Goal: Navigation & Orientation: Find specific page/section

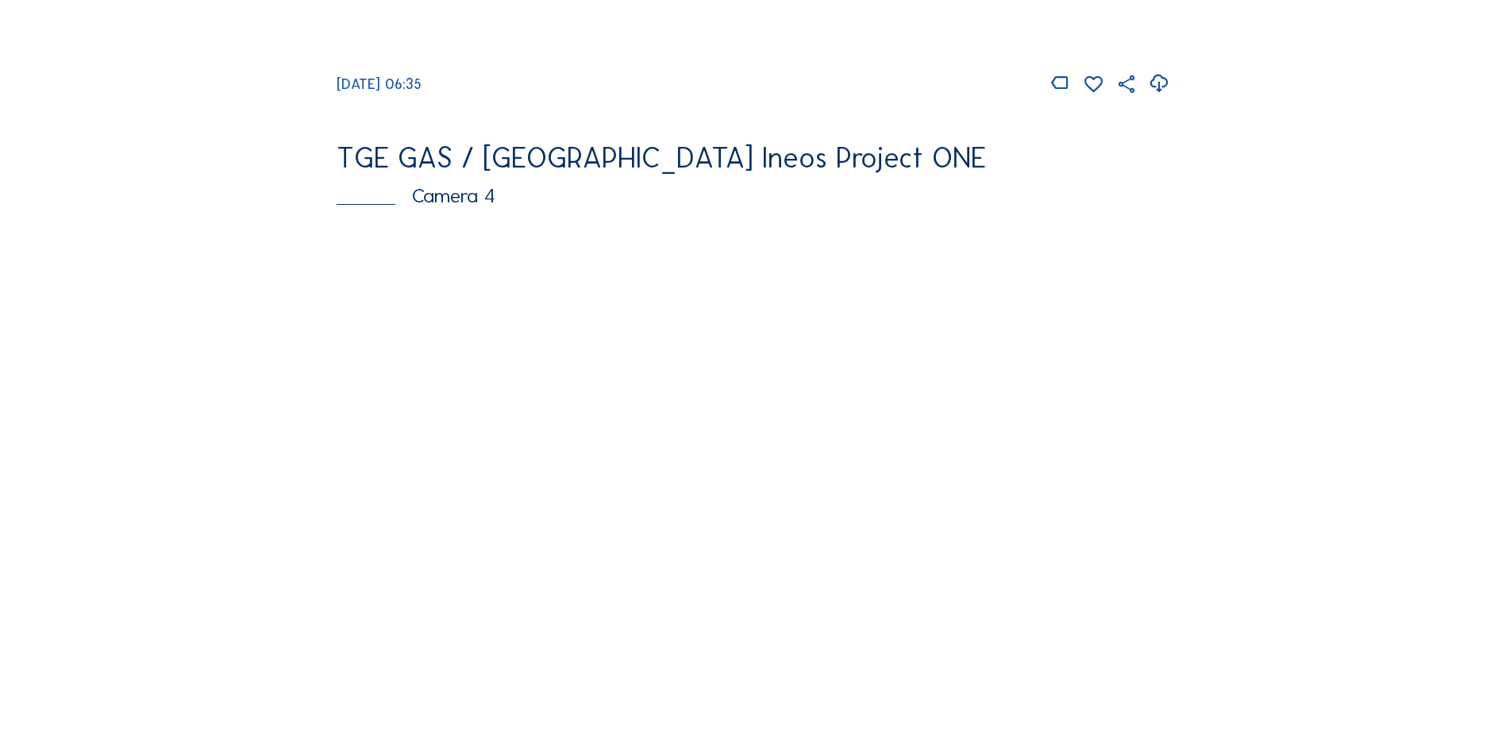
scroll to position [1270, 0]
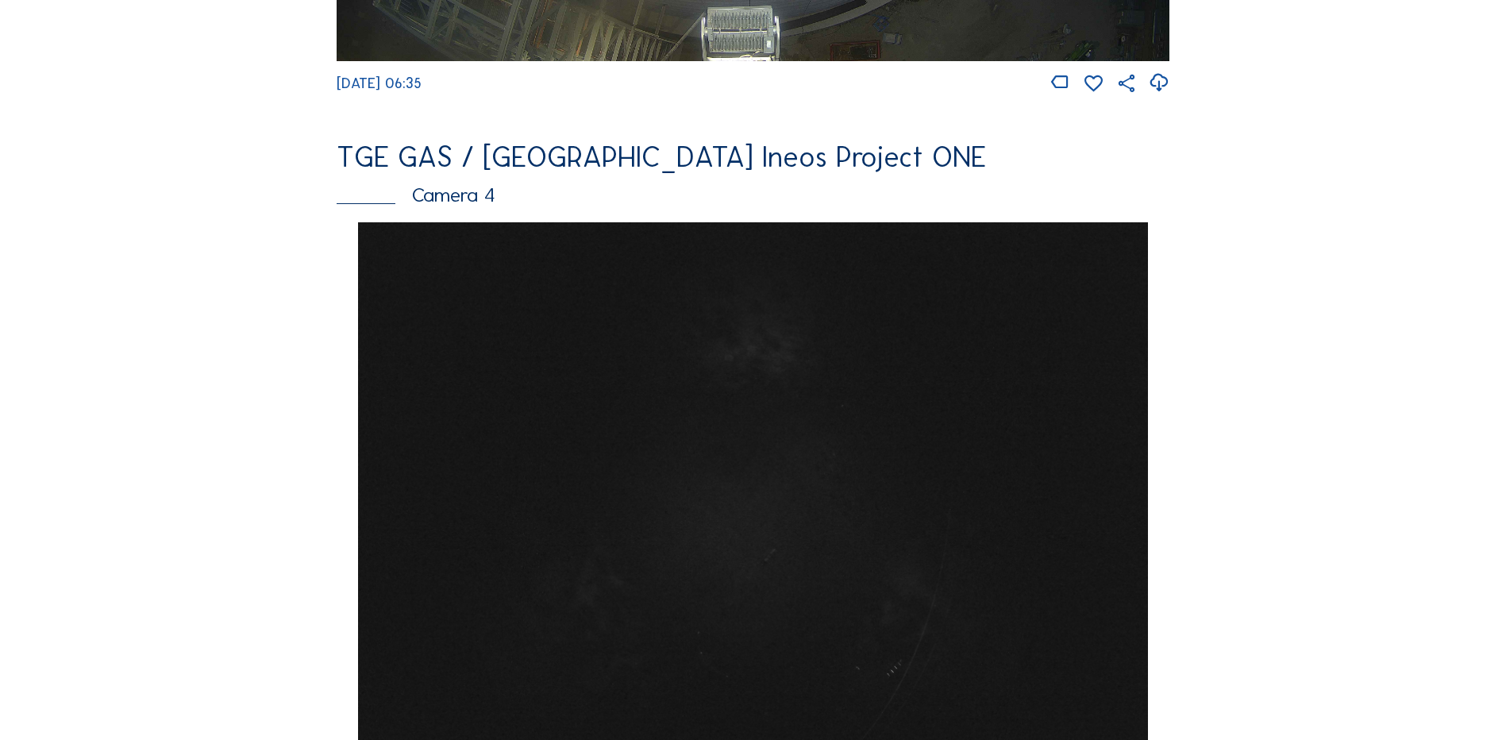
click at [663, 452] on img at bounding box center [752, 518] width 789 height 592
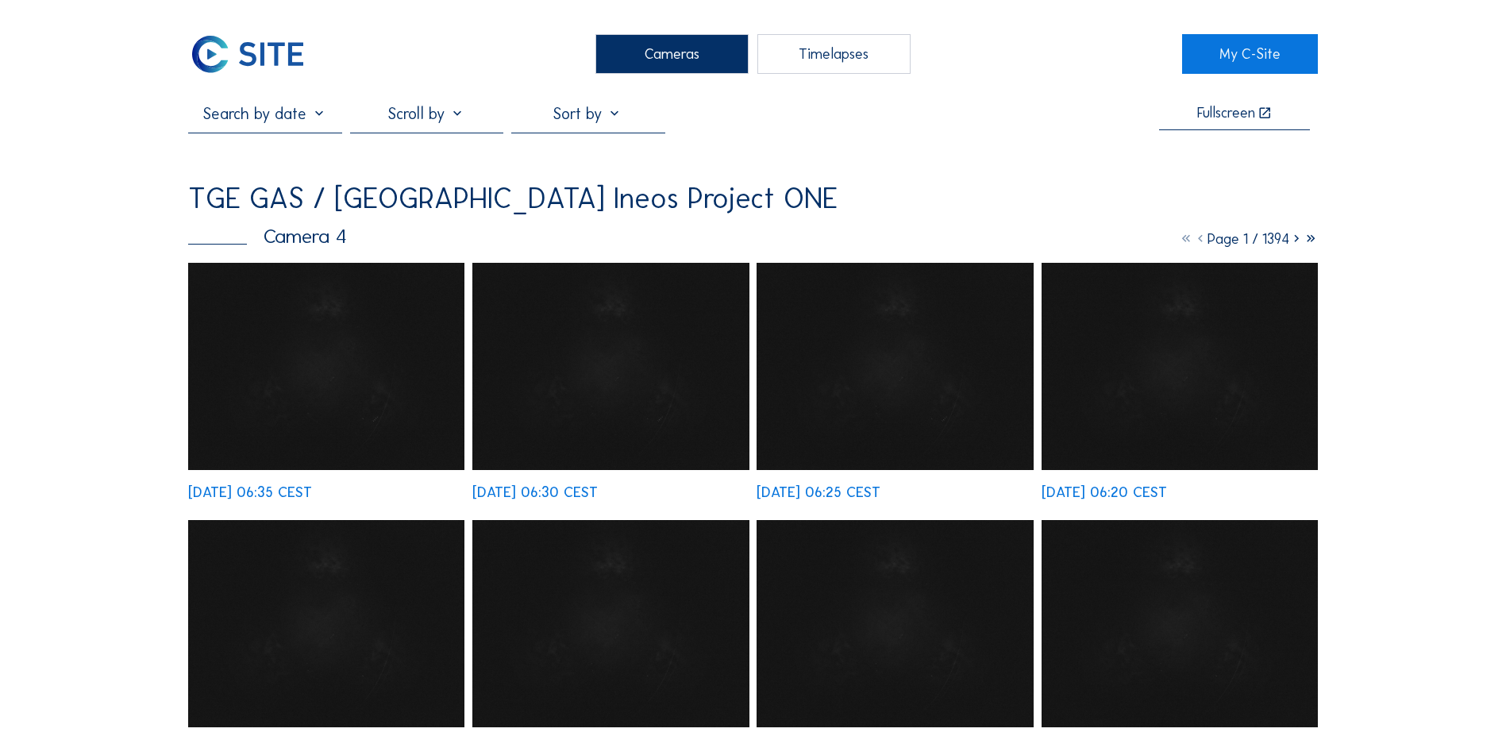
click at [1295, 242] on icon at bounding box center [1297, 238] width 14 height 17
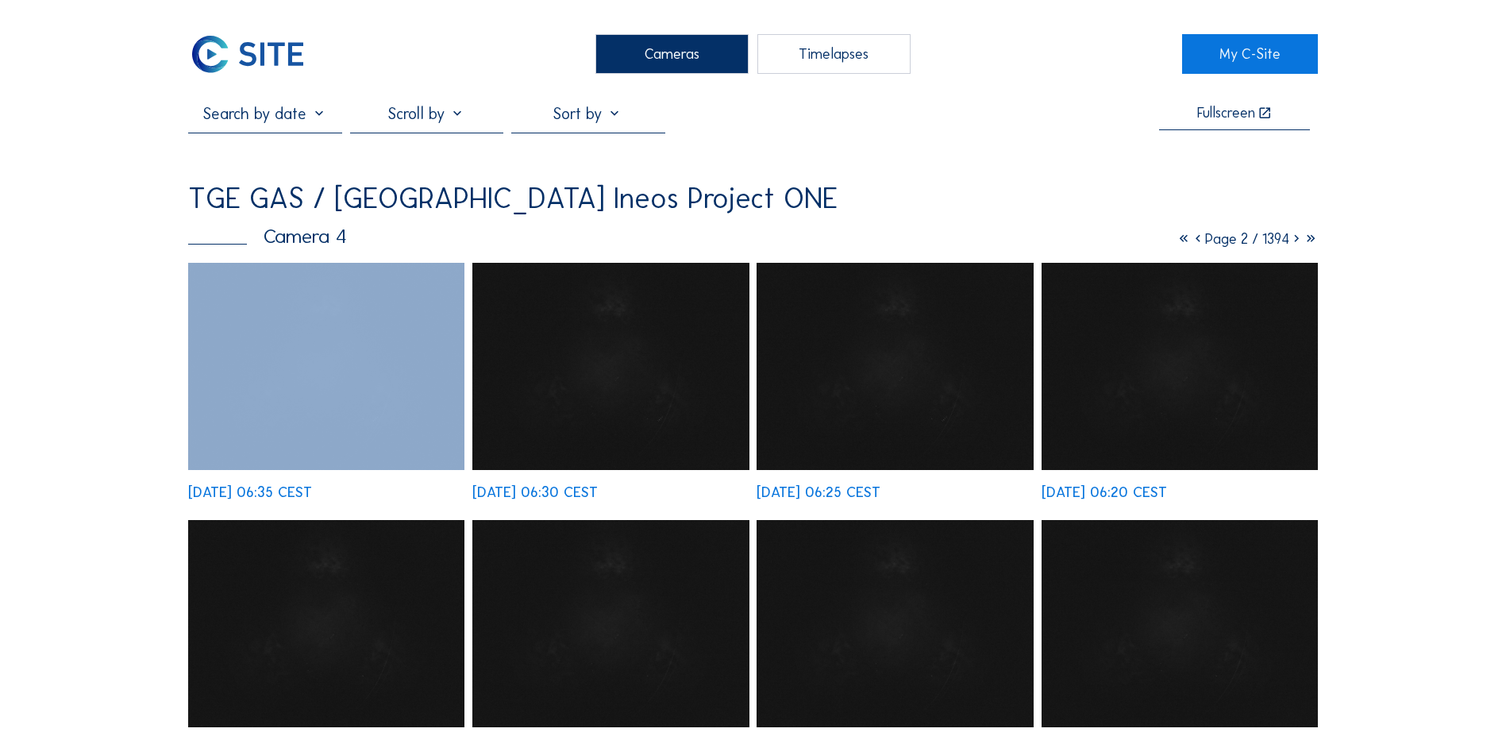
click at [1295, 242] on icon at bounding box center [1297, 238] width 14 height 17
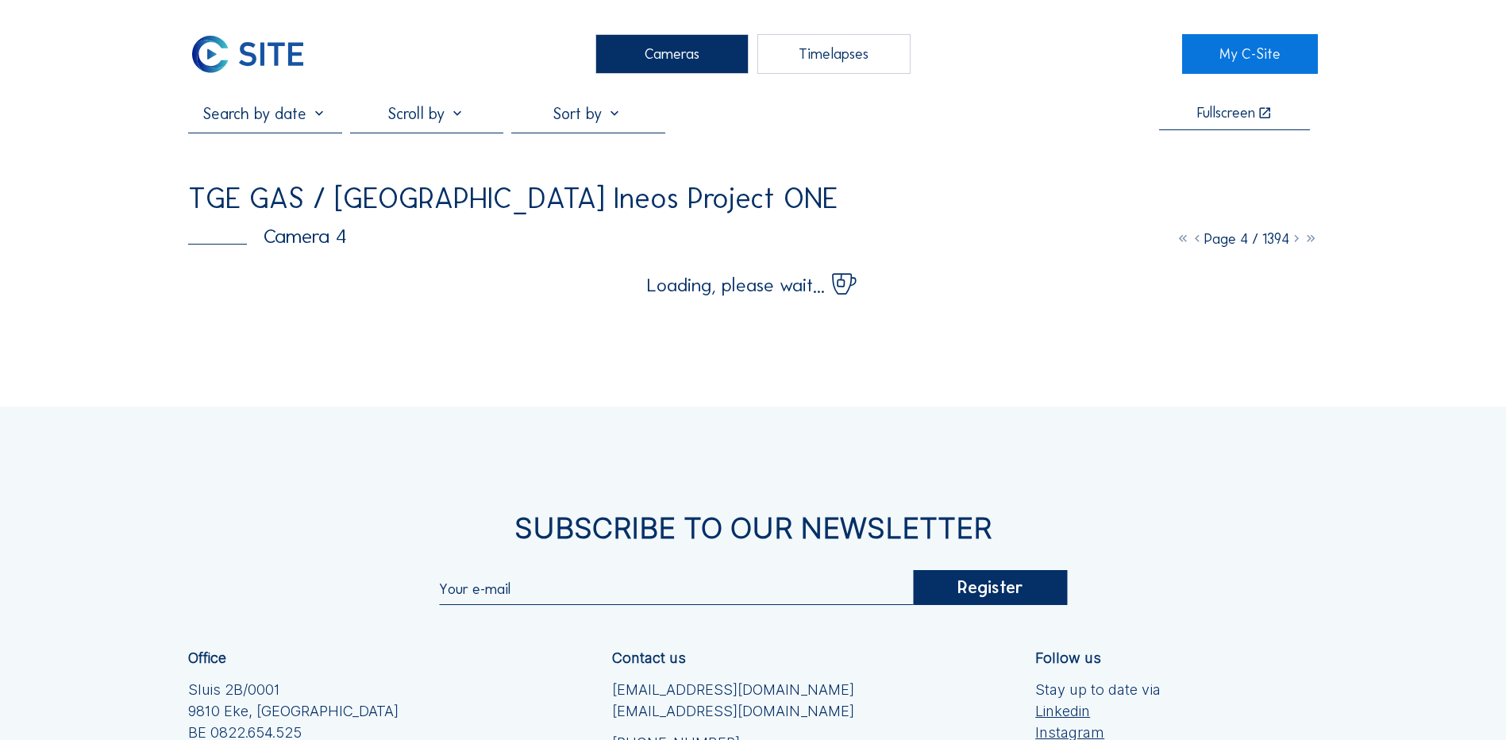
drag, startPoint x: 1295, startPoint y: 242, endPoint x: 1413, endPoint y: 327, distance: 145.0
click at [1413, 327] on div "Cameras Timelapses My C-Site Fullscreen TGE GAS / Antwerpen Ineos Project ONE C…" at bounding box center [753, 496] width 1506 height 992
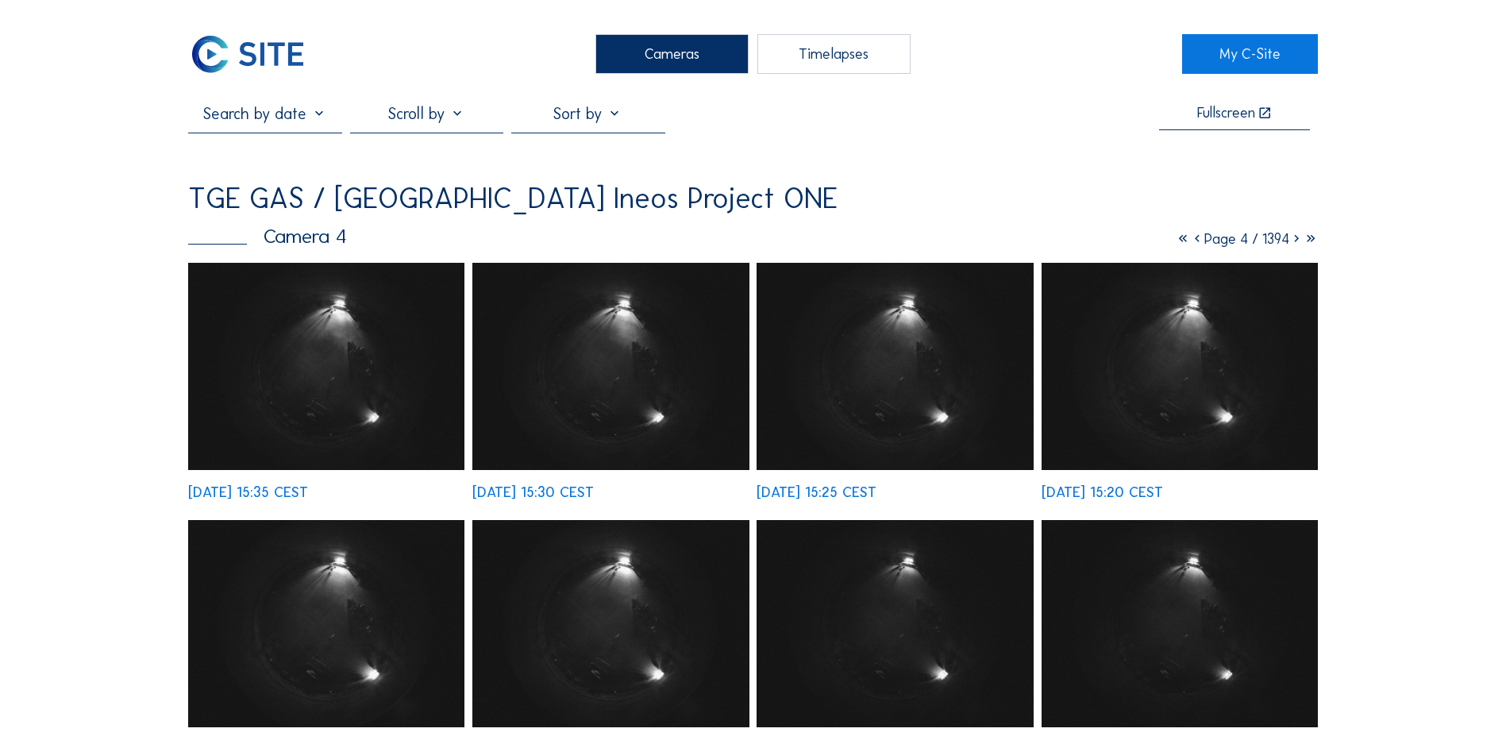
click at [1291, 246] on icon at bounding box center [1297, 238] width 14 height 17
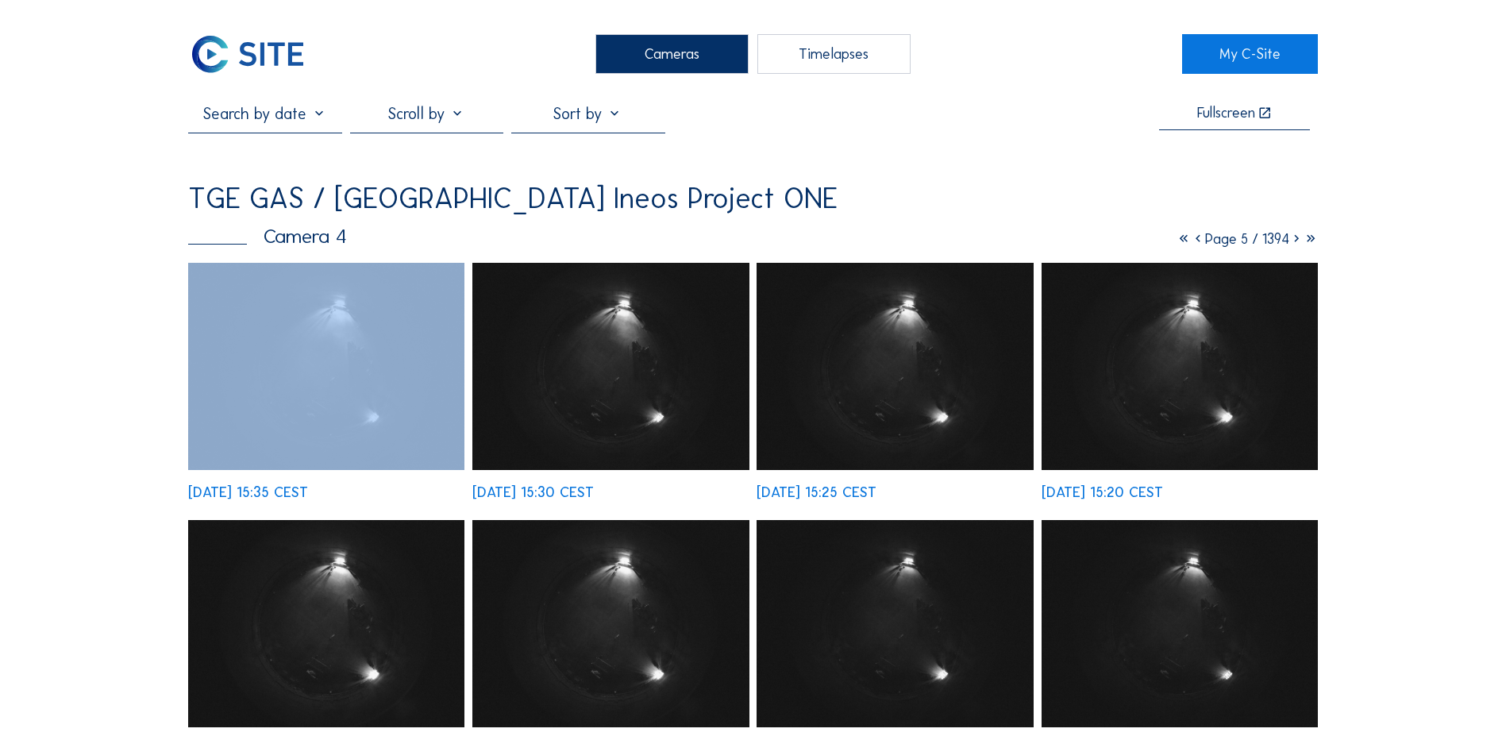
click at [1291, 246] on icon at bounding box center [1297, 238] width 14 height 17
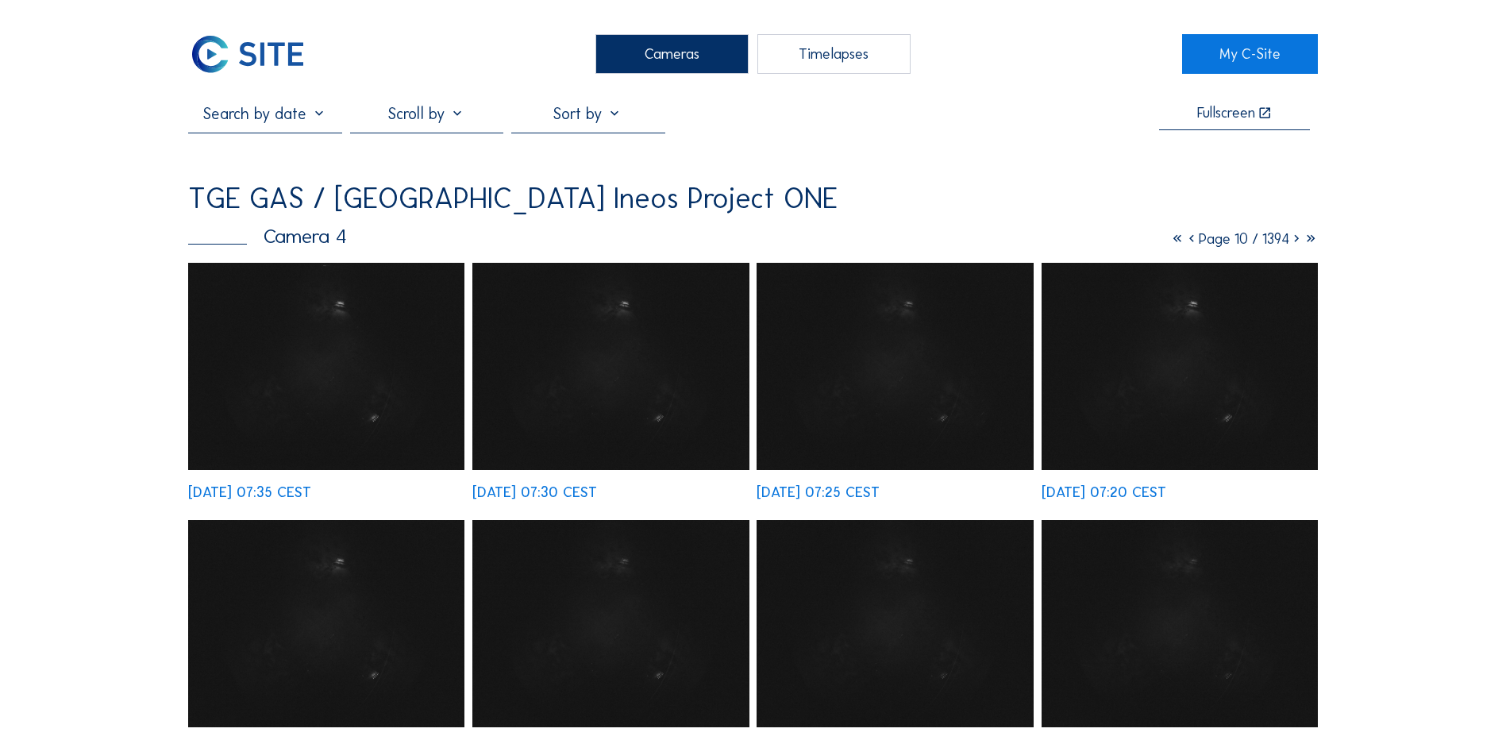
click at [1290, 243] on icon at bounding box center [1297, 238] width 14 height 17
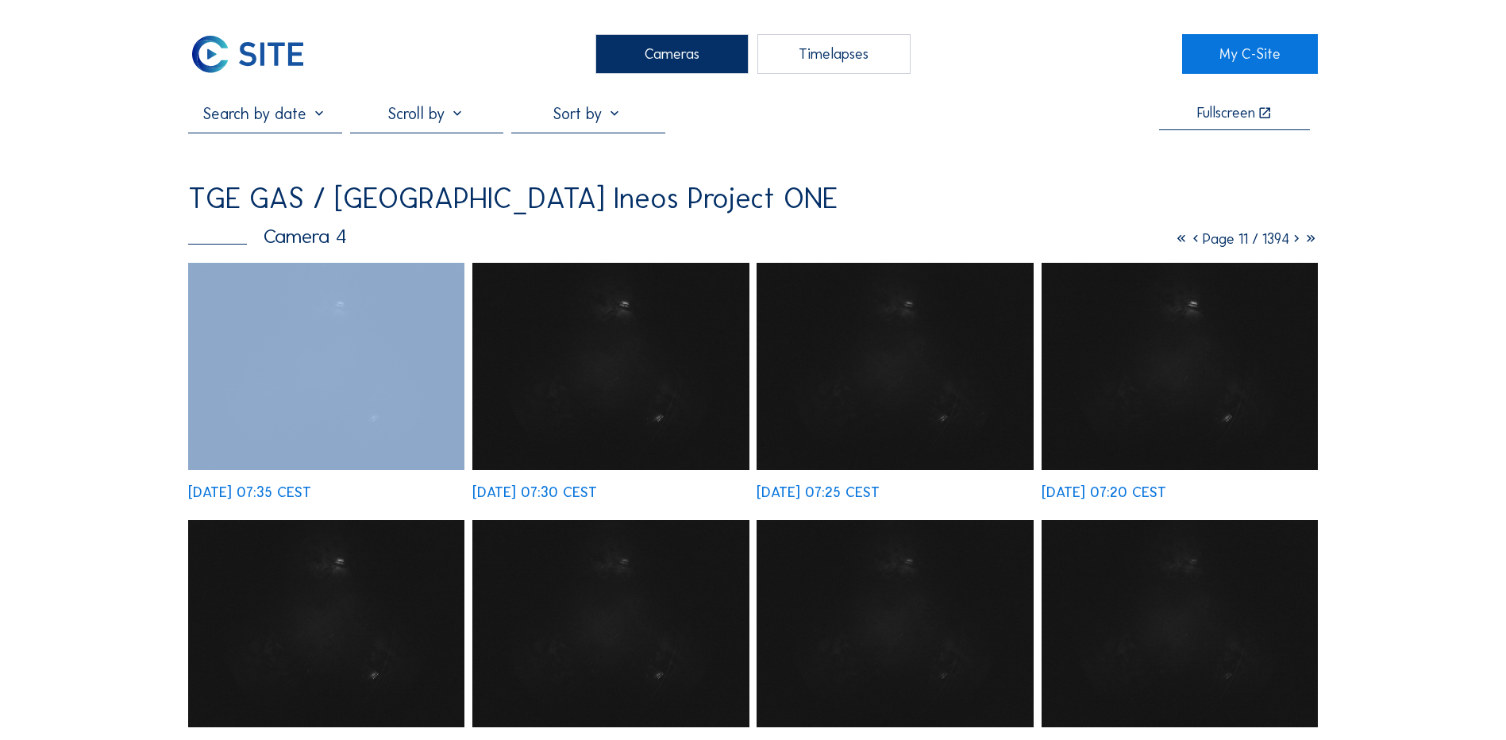
click at [1290, 243] on icon at bounding box center [1297, 238] width 14 height 17
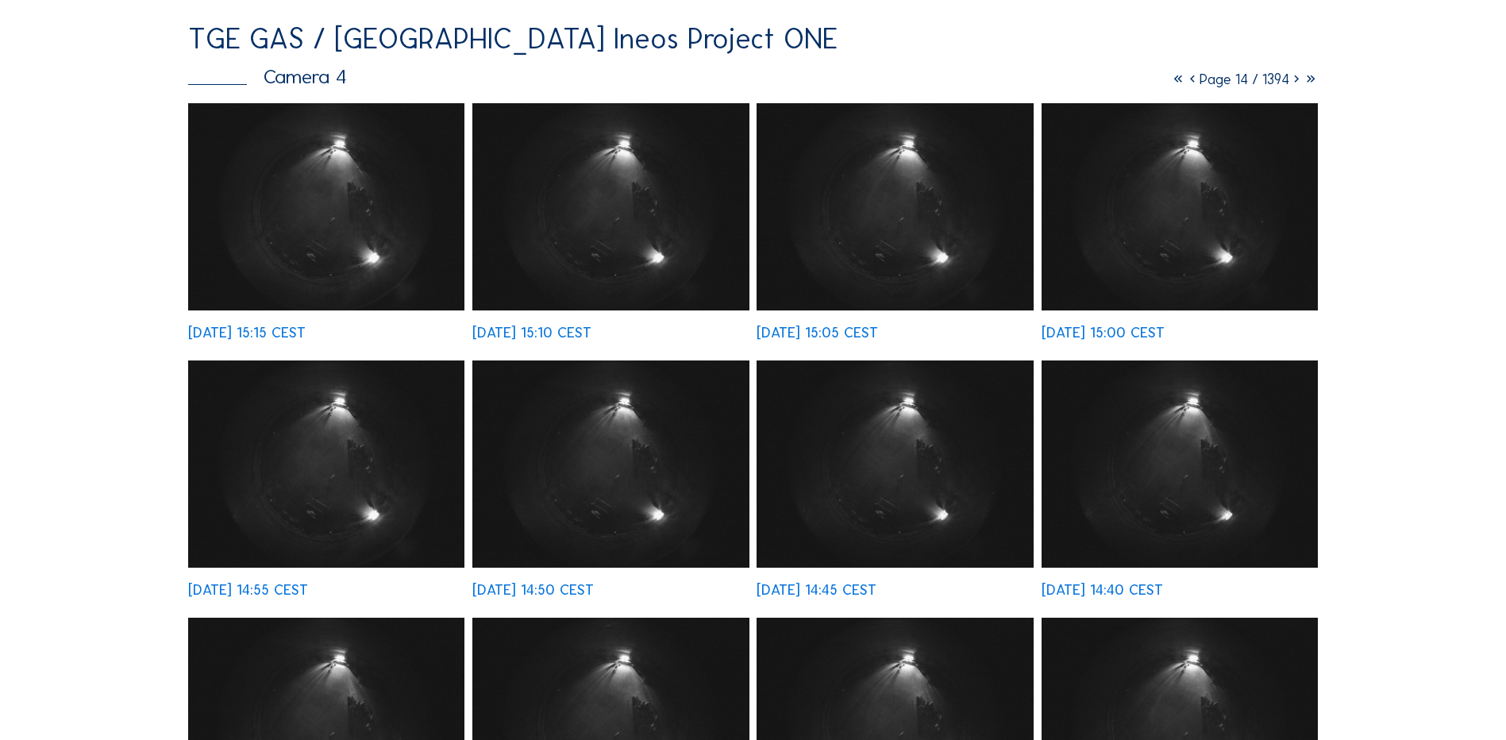
scroll to position [159, 0]
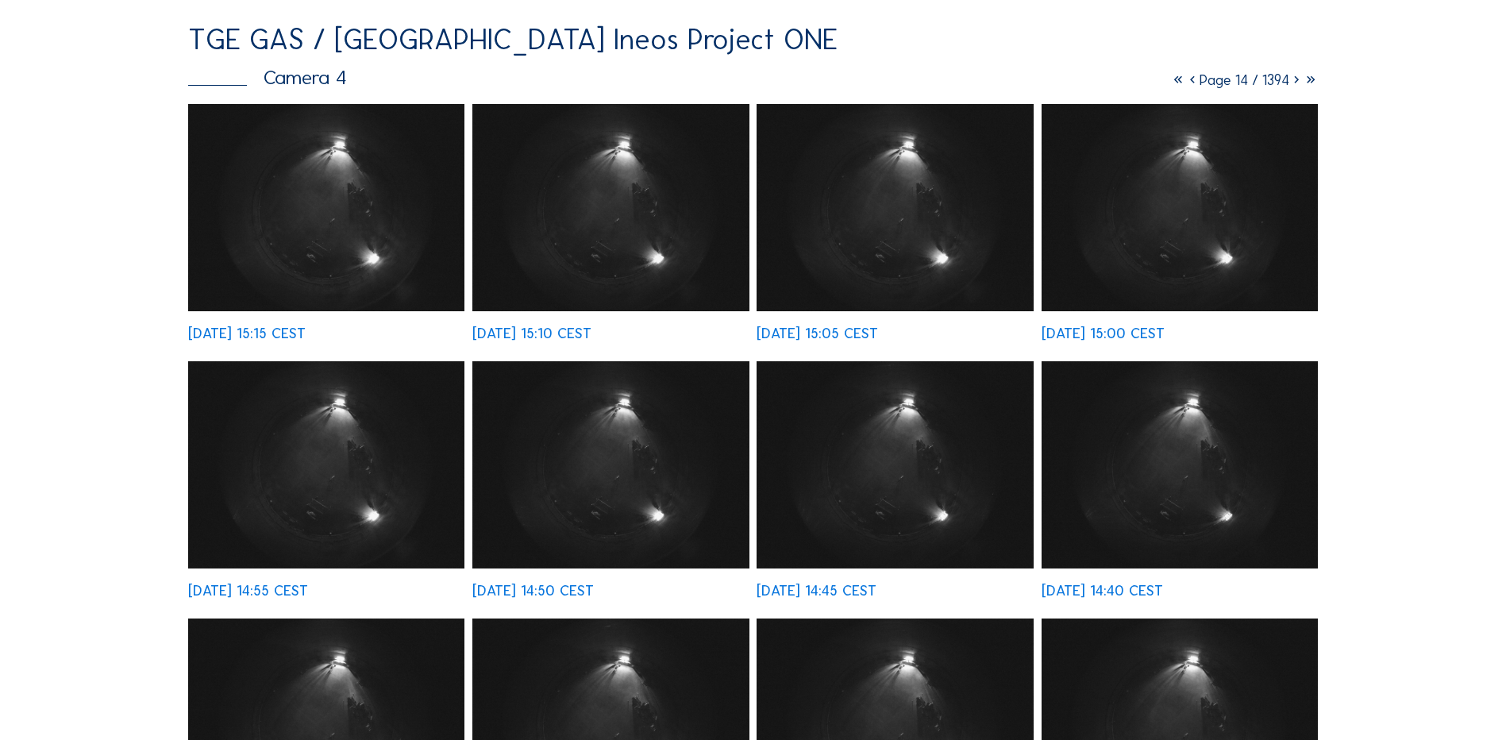
click at [1293, 82] on icon at bounding box center [1297, 79] width 14 height 17
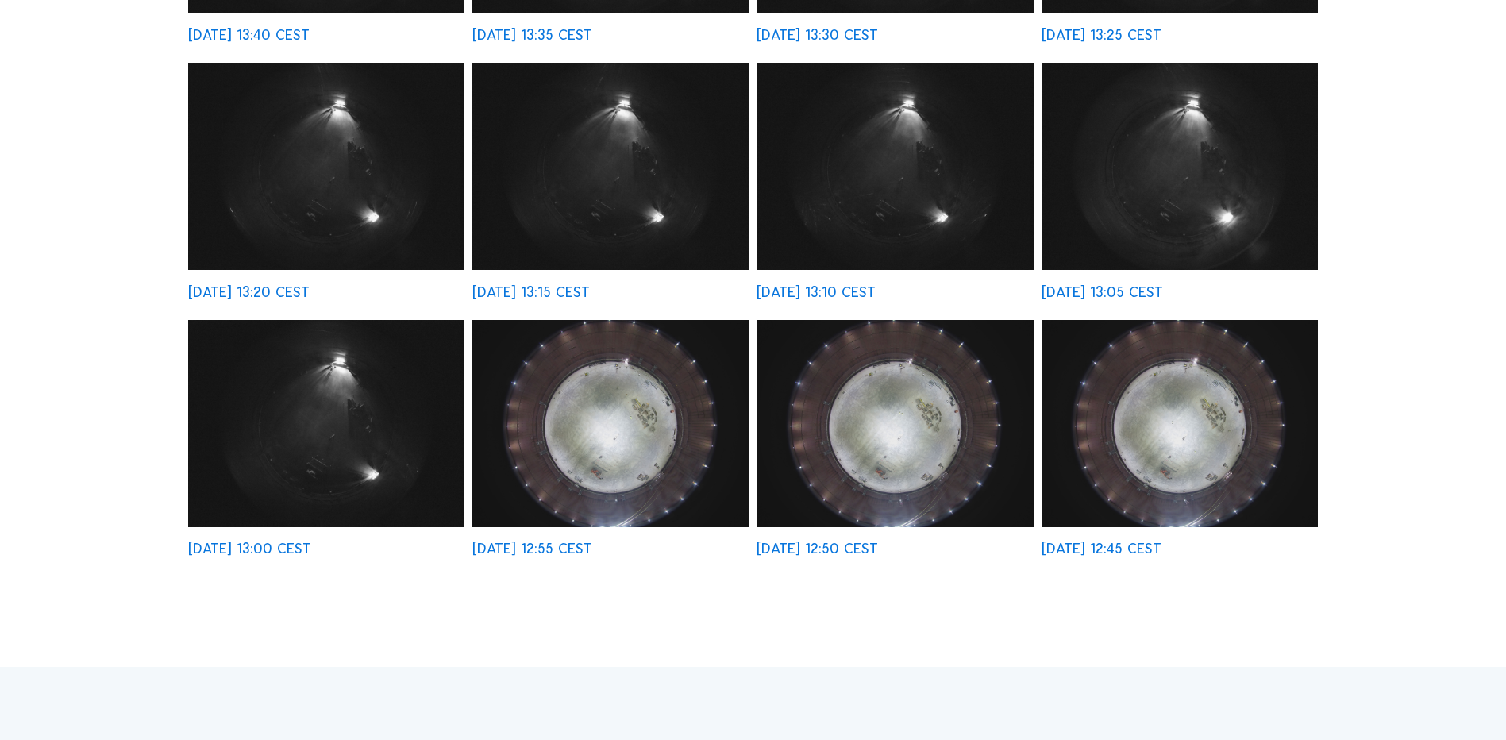
click at [619, 430] on img at bounding box center [610, 423] width 276 height 207
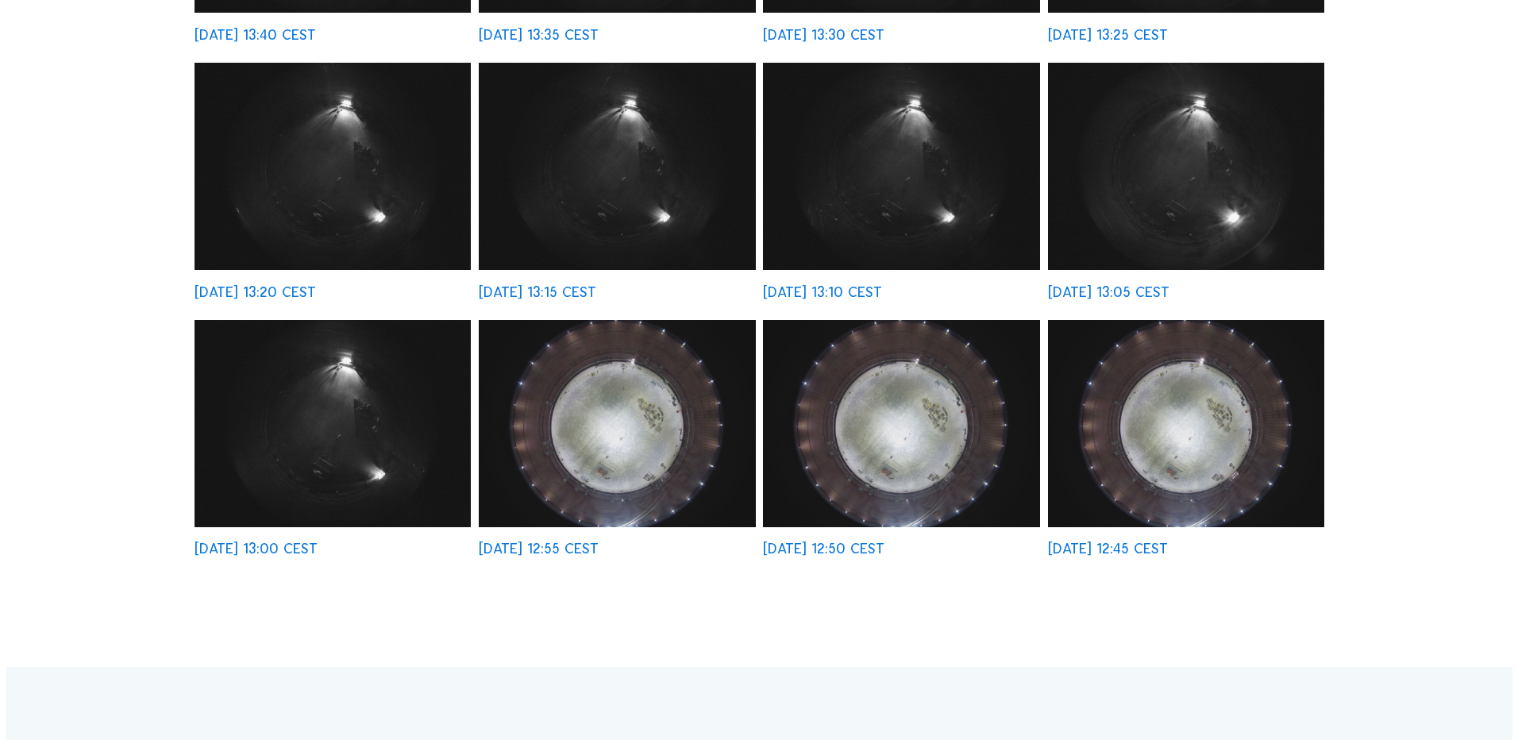
scroll to position [716, 0]
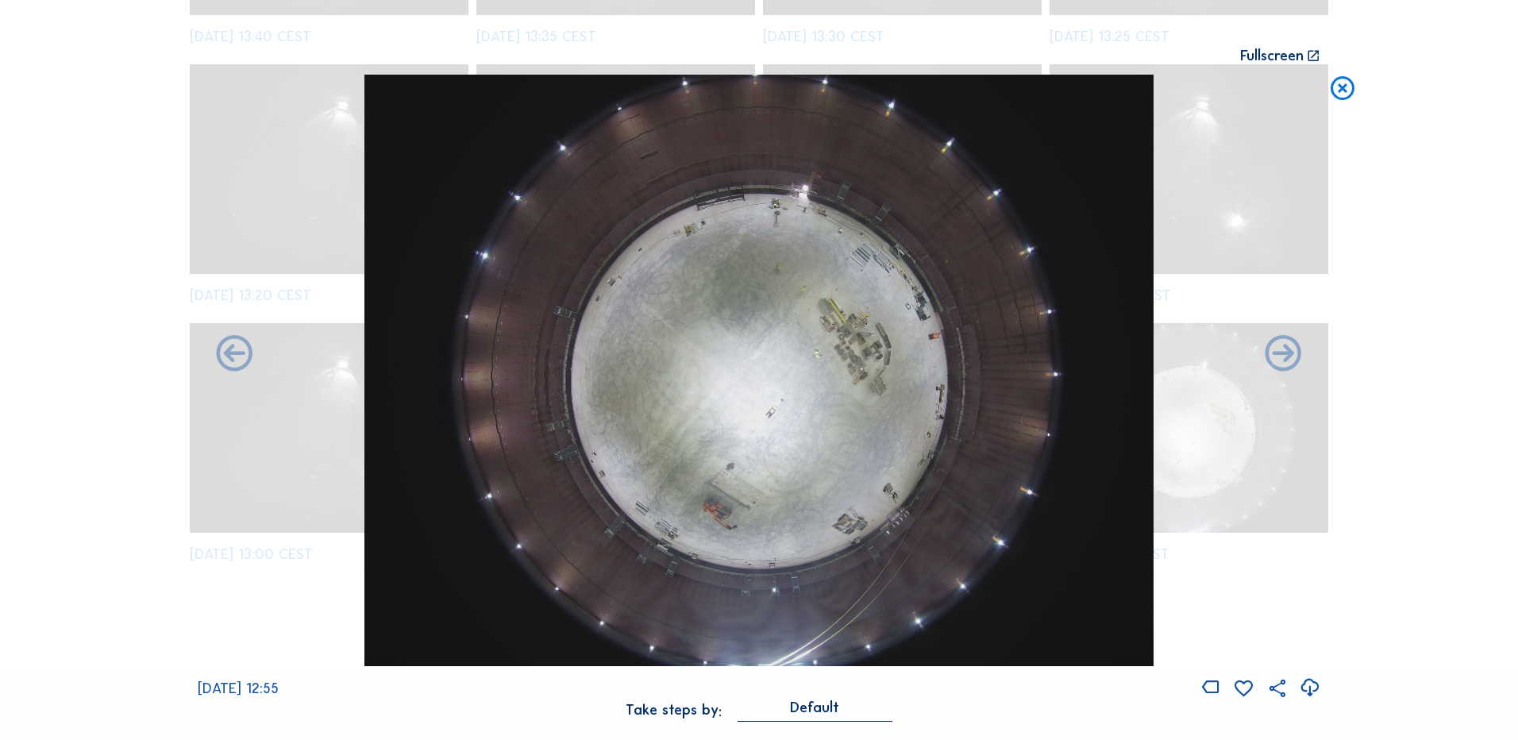
click at [1311, 692] on icon at bounding box center [1309, 688] width 21 height 26
click at [1379, 190] on div "Scroll to travel through time | Press 'Alt' Button + Scroll to Zoom | Click and…" at bounding box center [759, 370] width 1518 height 740
click at [1351, 93] on icon at bounding box center [1342, 89] width 29 height 29
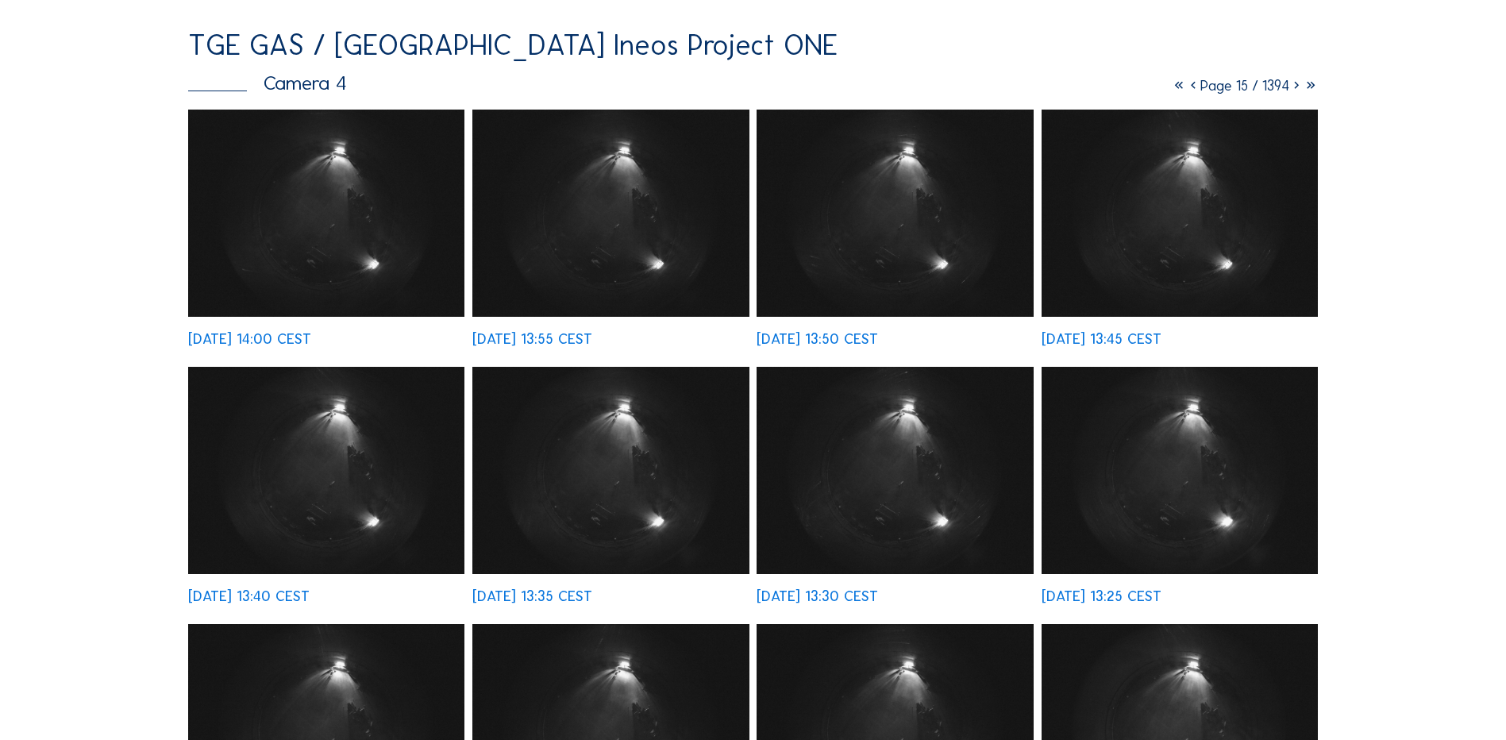
scroll to position [0, 0]
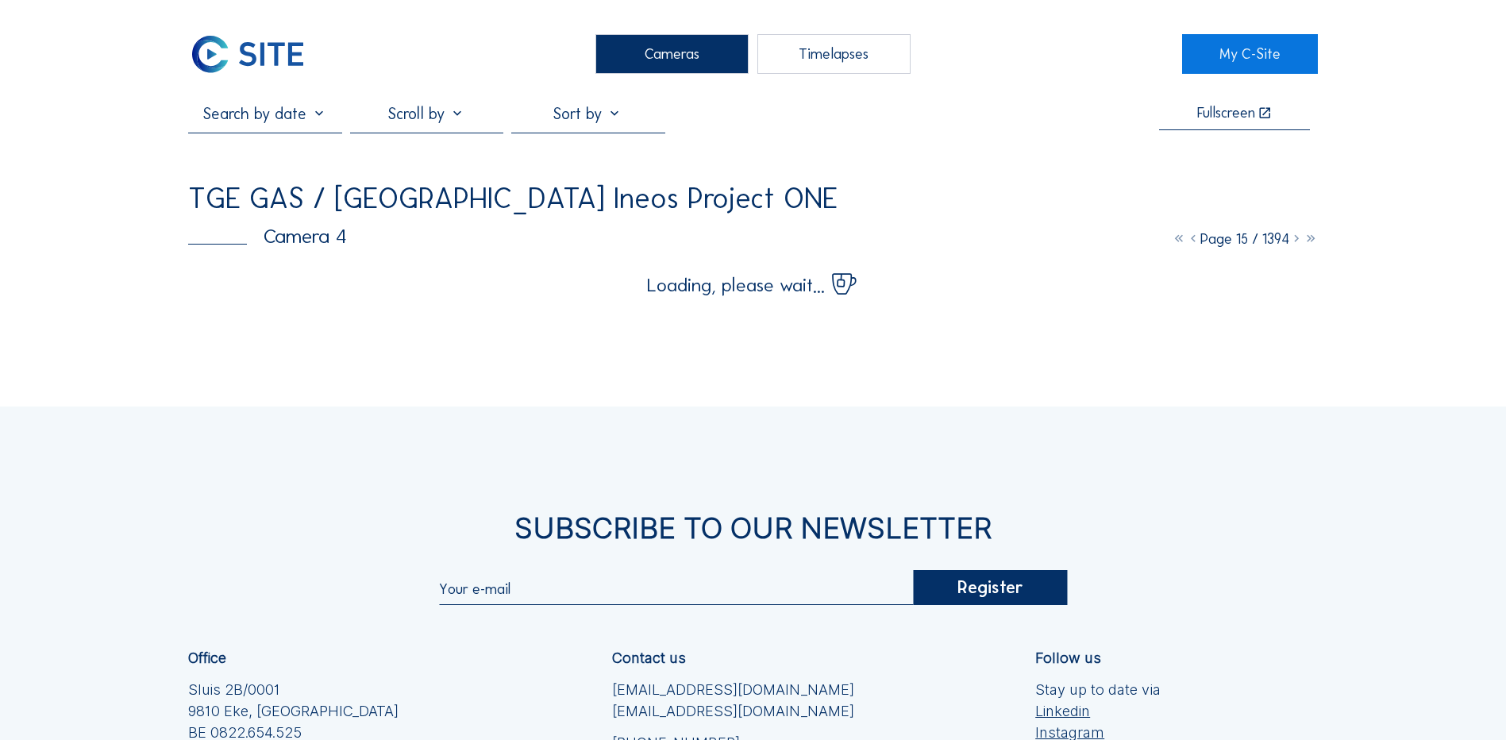
click at [680, 51] on div "Cameras" at bounding box center [672, 54] width 153 height 40
